Goal: Transaction & Acquisition: Purchase product/service

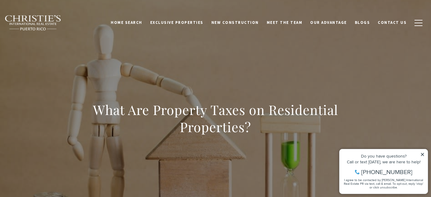
click at [422, 153] on icon at bounding box center [423, 154] width 4 height 4
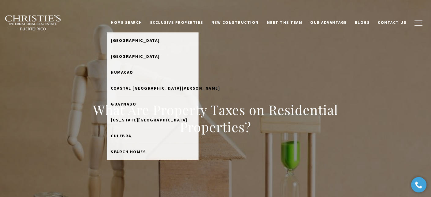
click at [146, 24] on link "Home Search" at bounding box center [126, 23] width 39 height 12
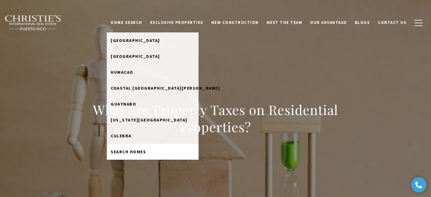
click at [146, 150] on span "Search Homes" at bounding box center [128, 152] width 35 height 6
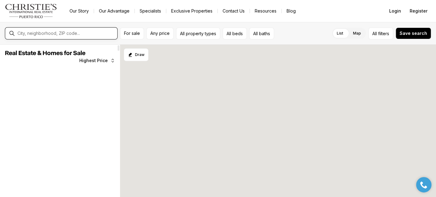
click at [58, 33] on input "text" at bounding box center [65, 34] width 97 height 6
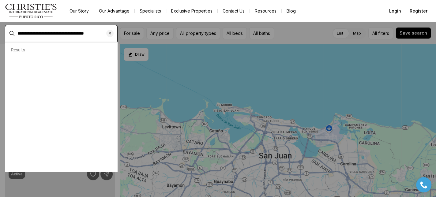
type input "**********"
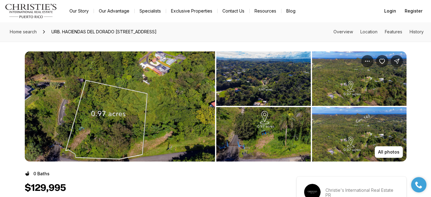
scroll to position [1, 0]
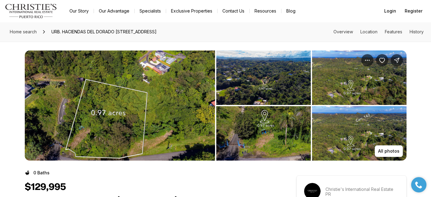
click at [113, 19] on nav "Go to: Homepage Our Story Our Advantage Specialists Exclusive Properties Contac…" at bounding box center [215, 11] width 431 height 22
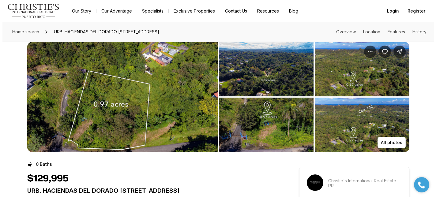
scroll to position [0, 0]
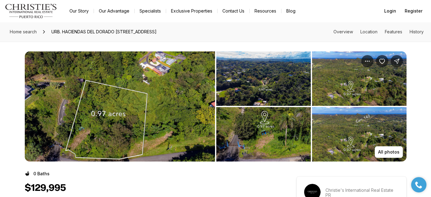
click at [325, 80] on img "View image gallery" at bounding box center [359, 78] width 95 height 54
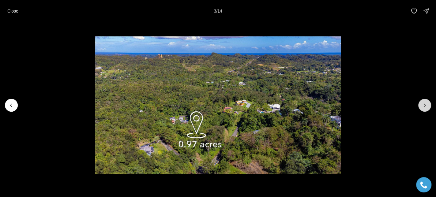
click at [425, 105] on icon "Next slide" at bounding box center [425, 105] width 6 height 6
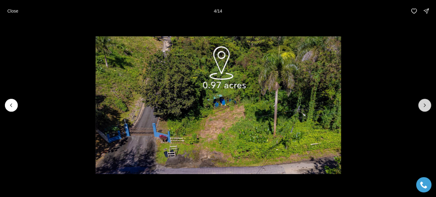
click at [425, 105] on icon "Next slide" at bounding box center [425, 105] width 6 height 6
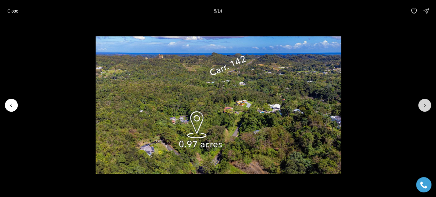
click at [425, 105] on icon "Next slide" at bounding box center [425, 105] width 6 height 6
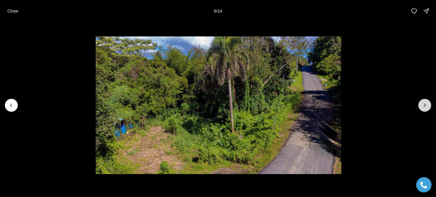
click at [425, 105] on icon "Next slide" at bounding box center [425, 105] width 6 height 6
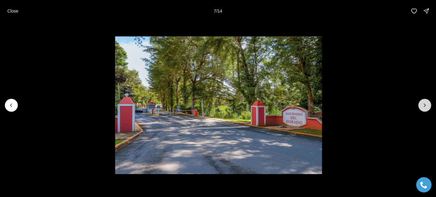
click at [425, 105] on icon "Next slide" at bounding box center [425, 105] width 6 height 6
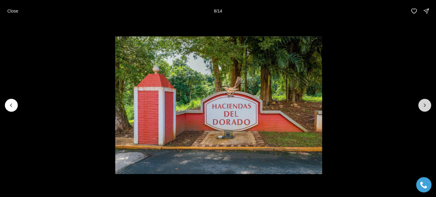
click at [425, 105] on icon "Next slide" at bounding box center [425, 105] width 6 height 6
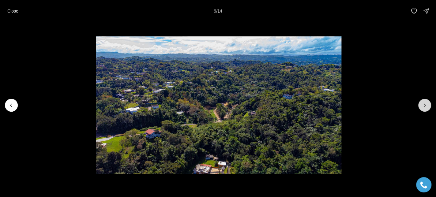
click at [425, 105] on icon "Next slide" at bounding box center [425, 105] width 6 height 6
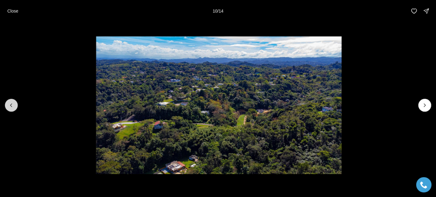
click at [9, 105] on icon "Previous slide" at bounding box center [11, 105] width 6 height 6
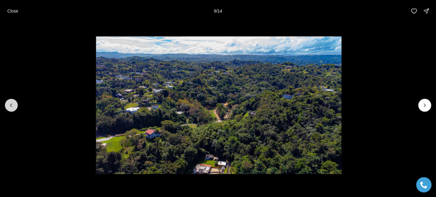
click at [9, 101] on button "Previous slide" at bounding box center [11, 105] width 13 height 13
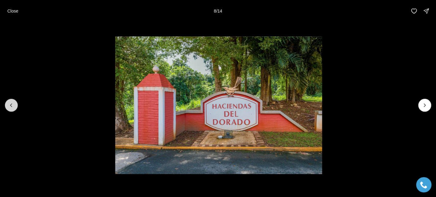
click at [9, 101] on button "Previous slide" at bounding box center [11, 105] width 13 height 13
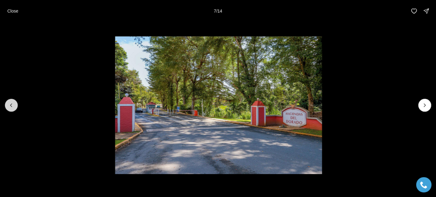
click at [9, 101] on button "Previous slide" at bounding box center [11, 105] width 13 height 13
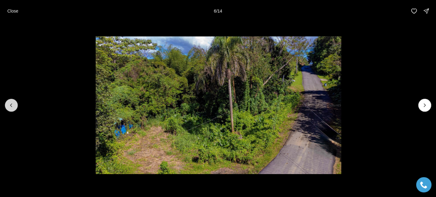
click at [9, 101] on button "Previous slide" at bounding box center [11, 105] width 13 height 13
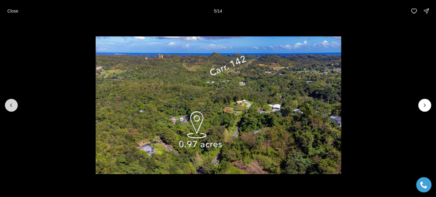
click at [9, 101] on button "Previous slide" at bounding box center [11, 105] width 13 height 13
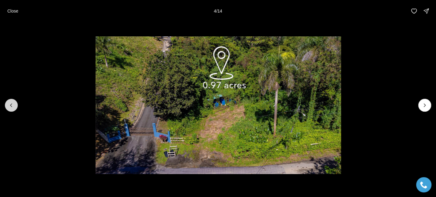
click at [9, 101] on button "Previous slide" at bounding box center [11, 105] width 13 height 13
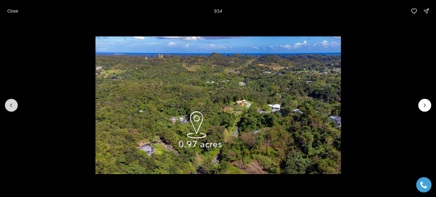
click at [9, 101] on button "Previous slide" at bounding box center [11, 105] width 13 height 13
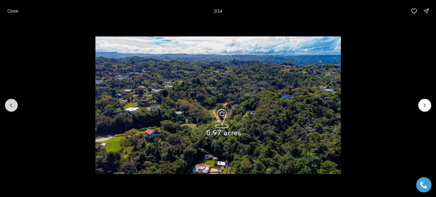
click at [8, 101] on button "Previous slide" at bounding box center [11, 105] width 13 height 13
